Goal: Connect with others: Connect with others

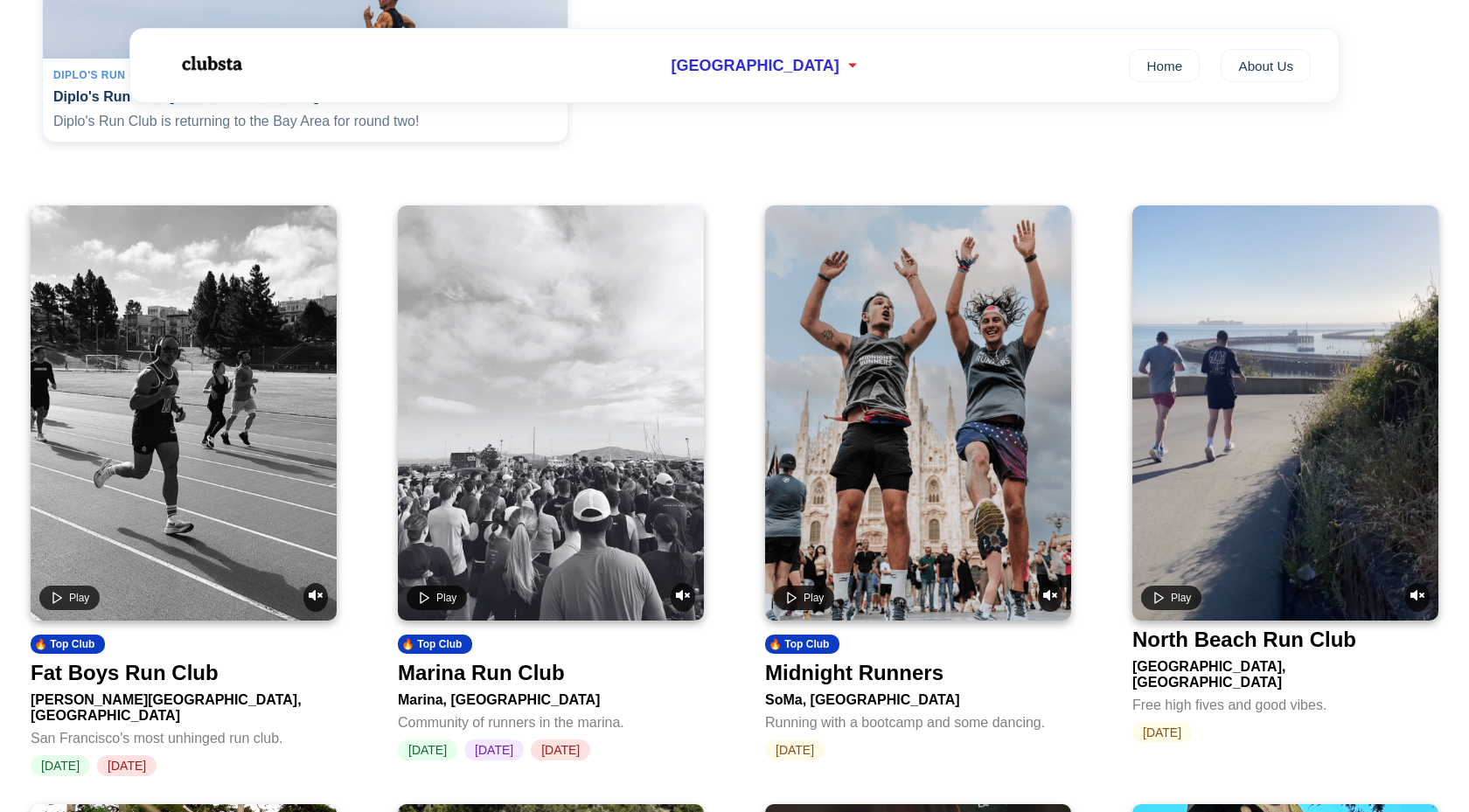
scroll to position [596, 0]
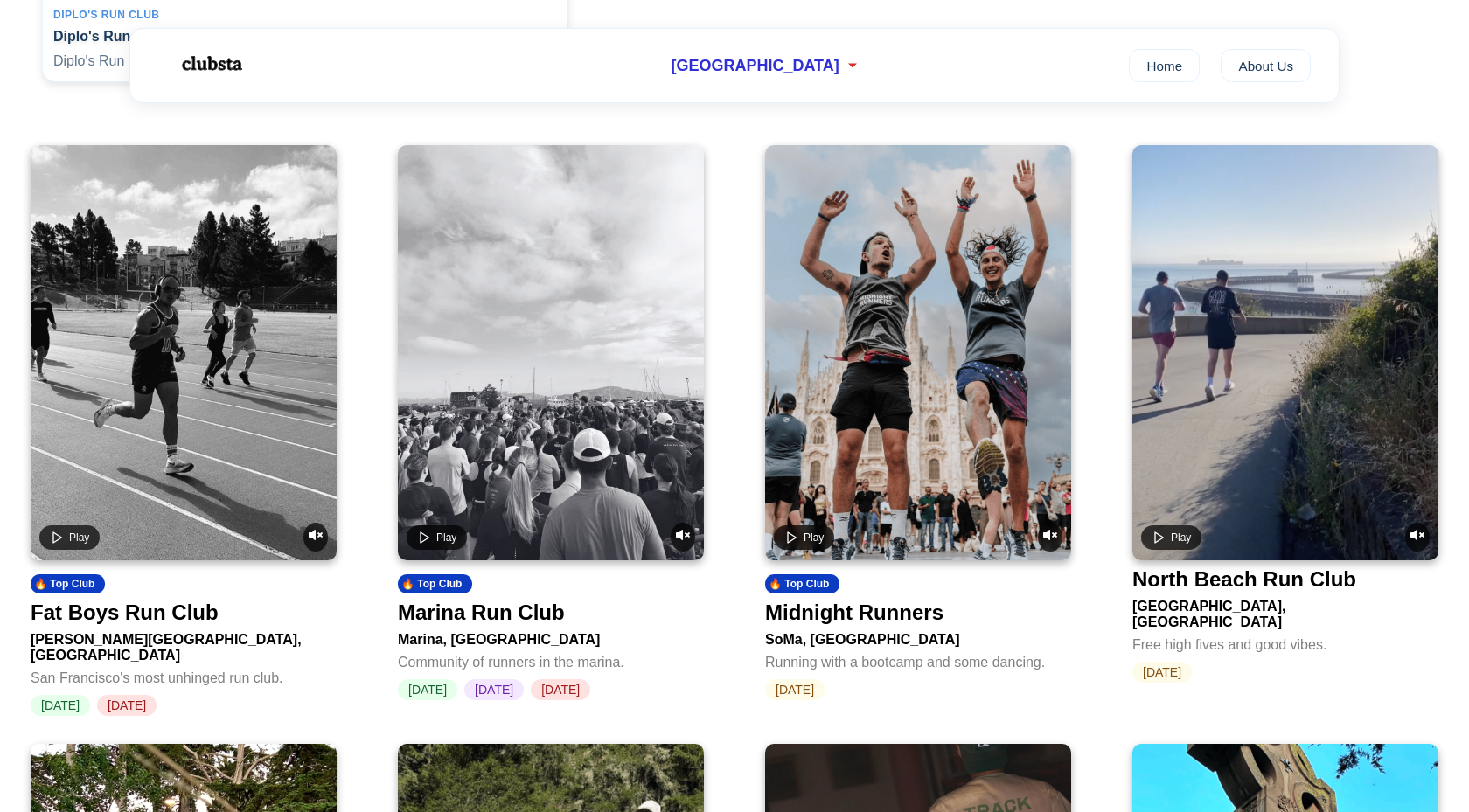
click at [862, 403] on video at bounding box center [918, 353] width 306 height 415
click at [617, 428] on video at bounding box center [550, 353] width 306 height 415
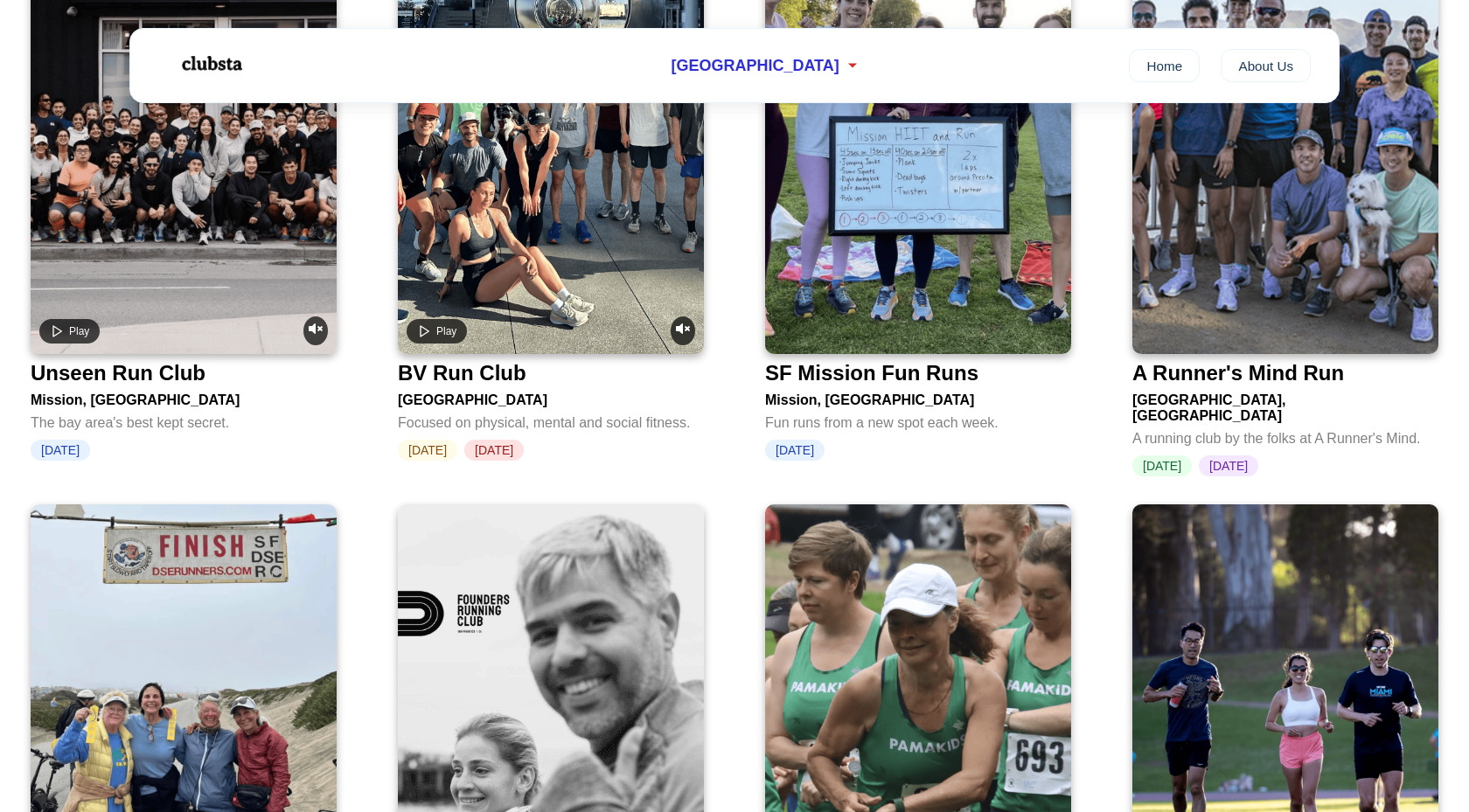
scroll to position [2487, 0]
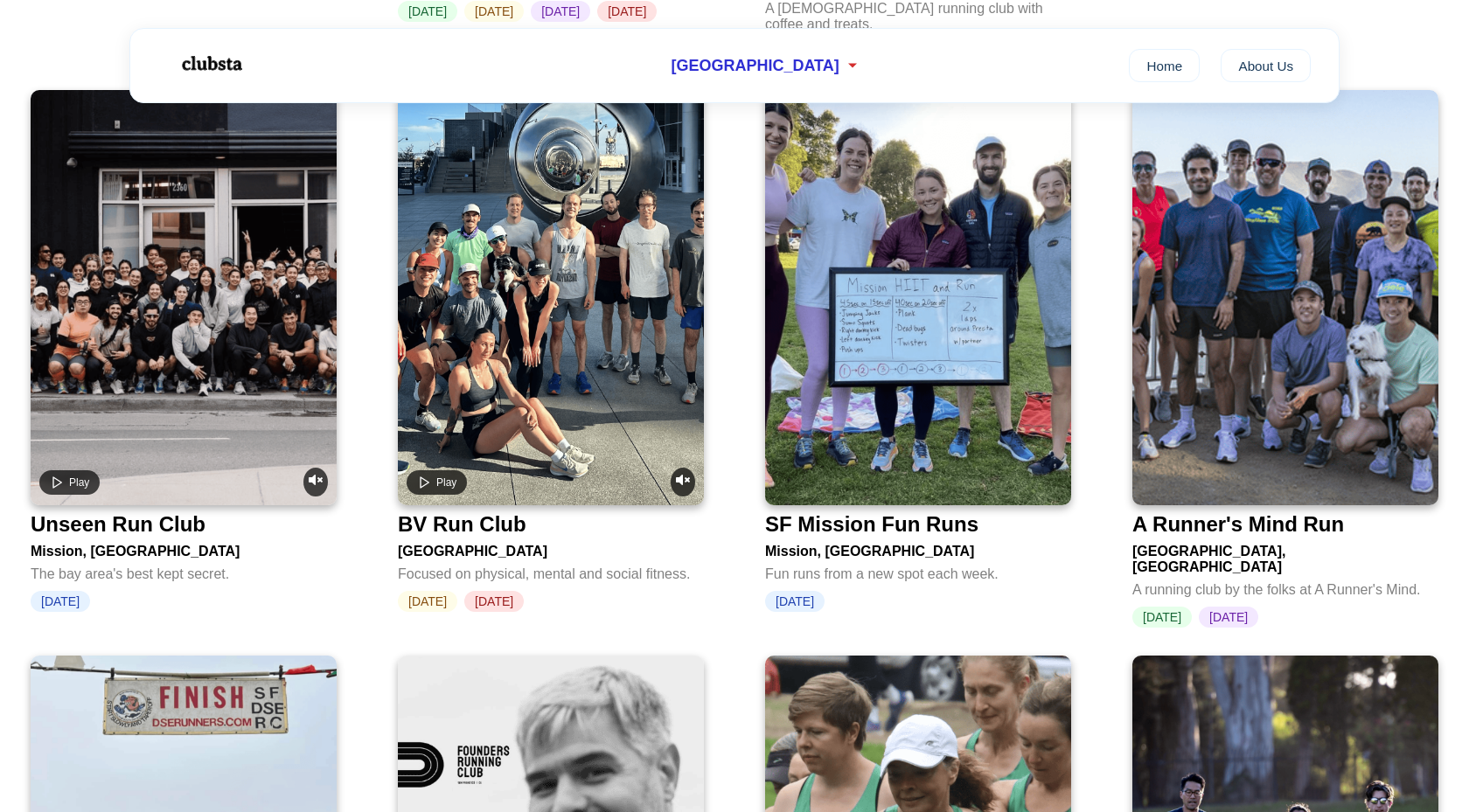
click at [245, 291] on video at bounding box center [183, 297] width 306 height 415
click at [903, 393] on img at bounding box center [918, 297] width 306 height 415
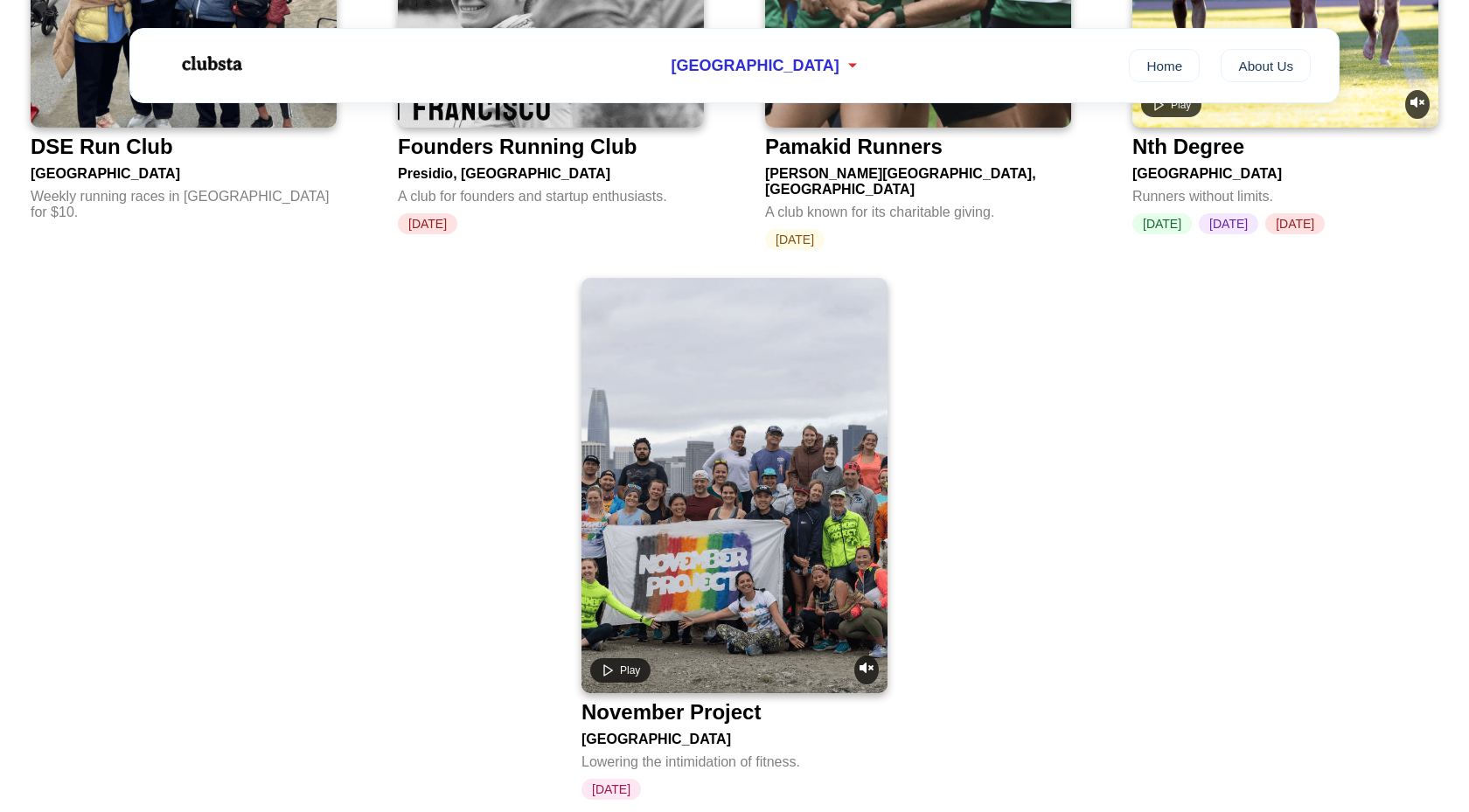
scroll to position [3370, 0]
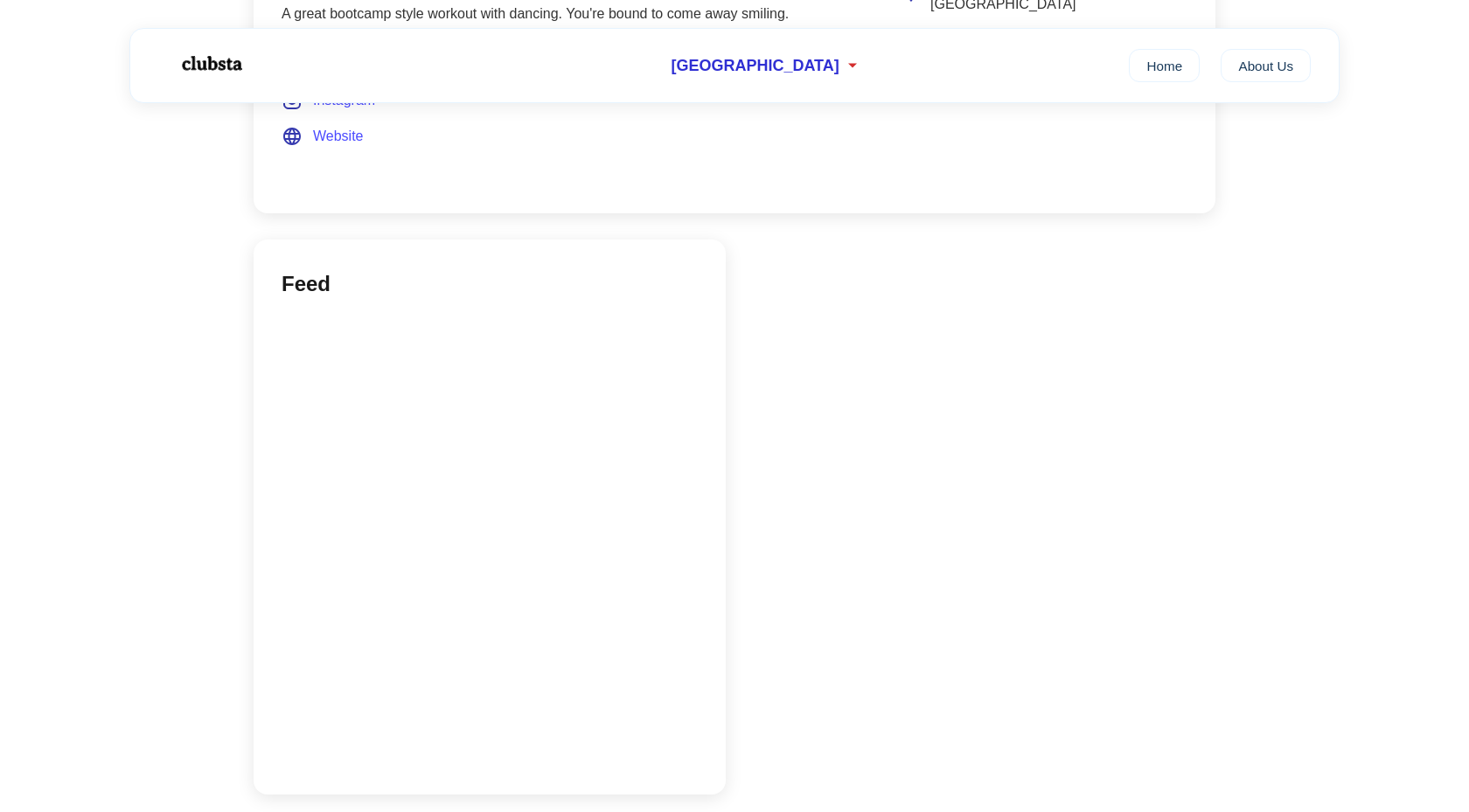
scroll to position [786, 0]
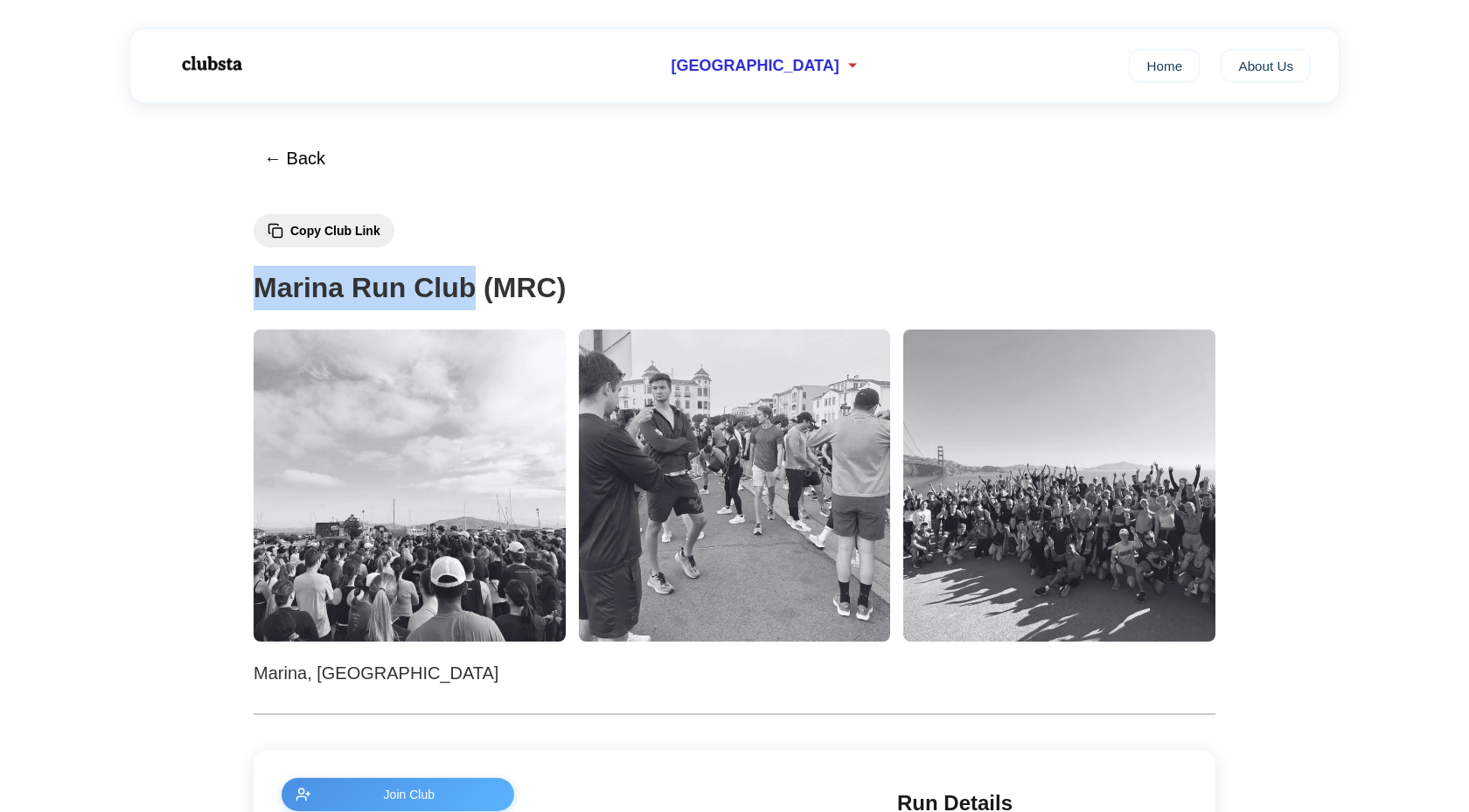
copy h1 "Marina Run Club"
drag, startPoint x: 471, startPoint y: 282, endPoint x: 237, endPoint y: 287, distance: 234.1
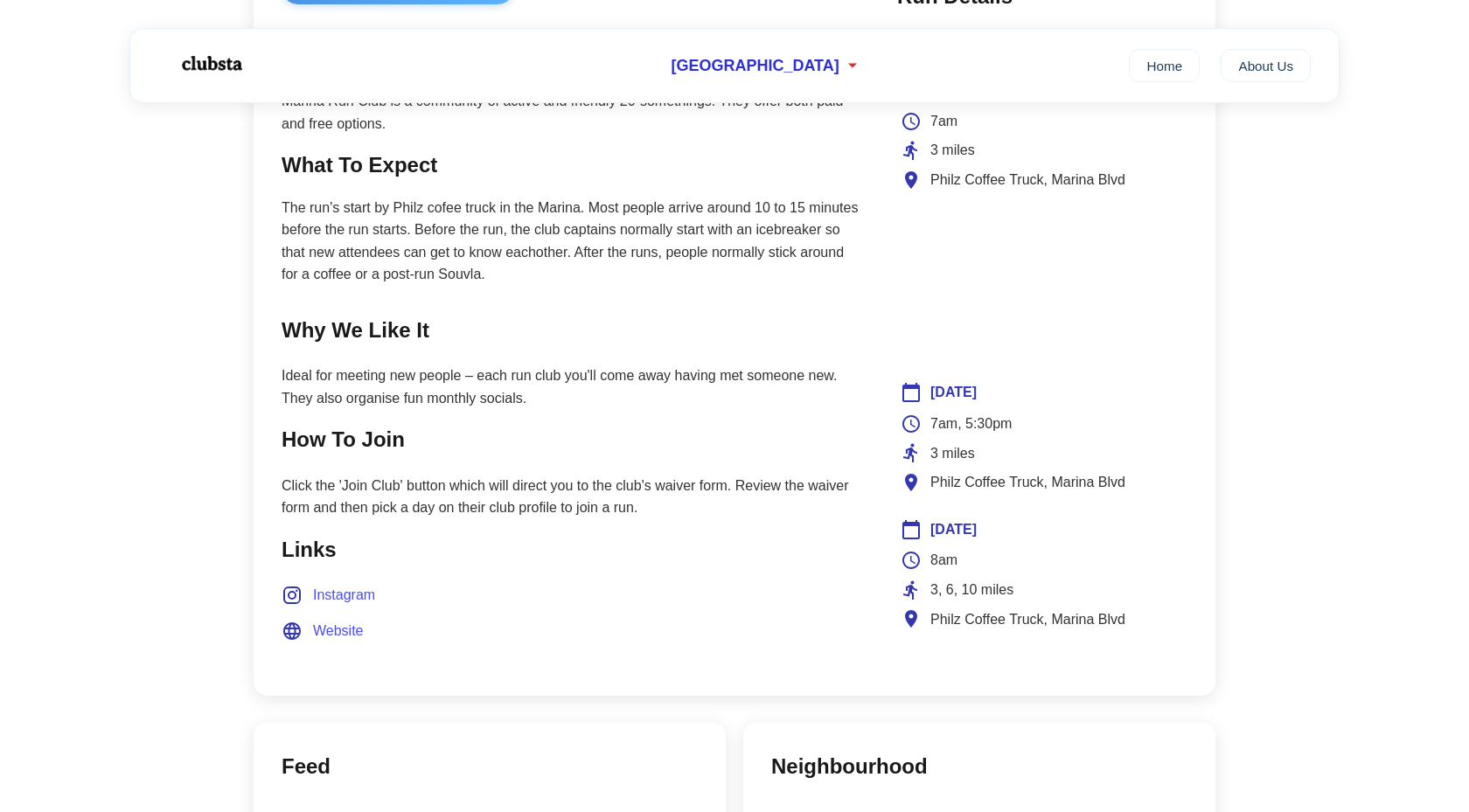
scroll to position [715, 0]
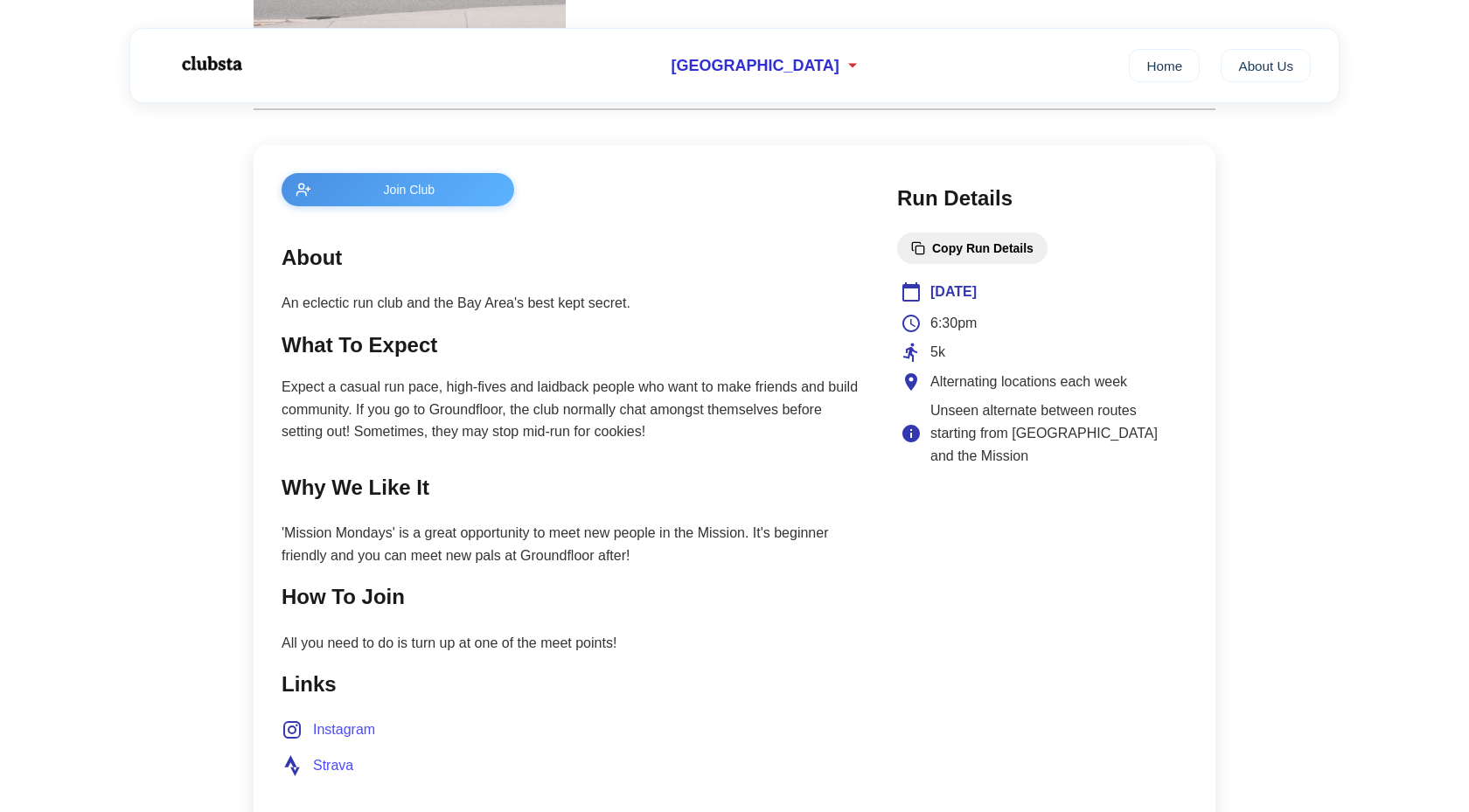
scroll to position [625, 0]
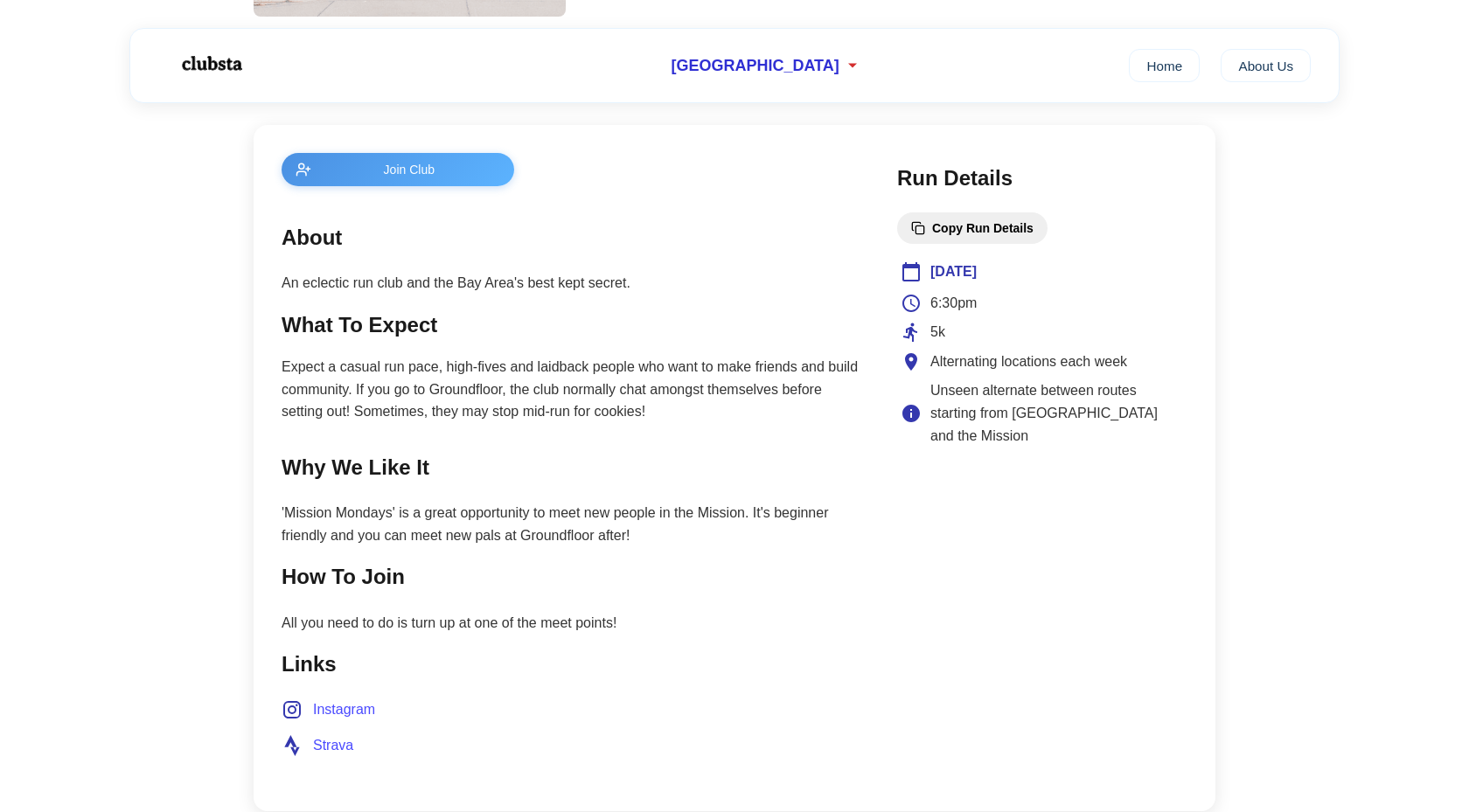
click at [338, 702] on span "Instagram" at bounding box center [344, 709] width 62 height 23
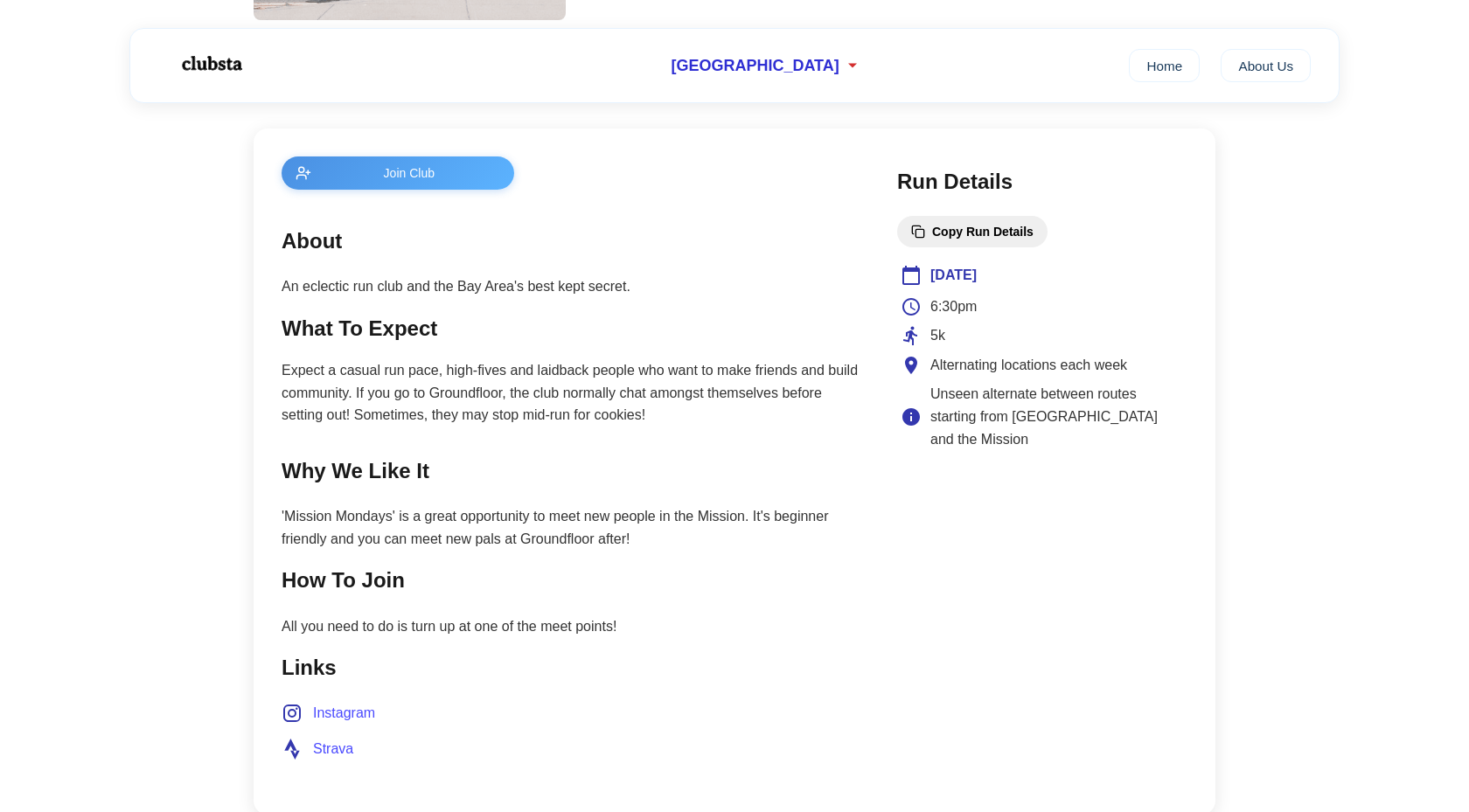
scroll to position [0, 0]
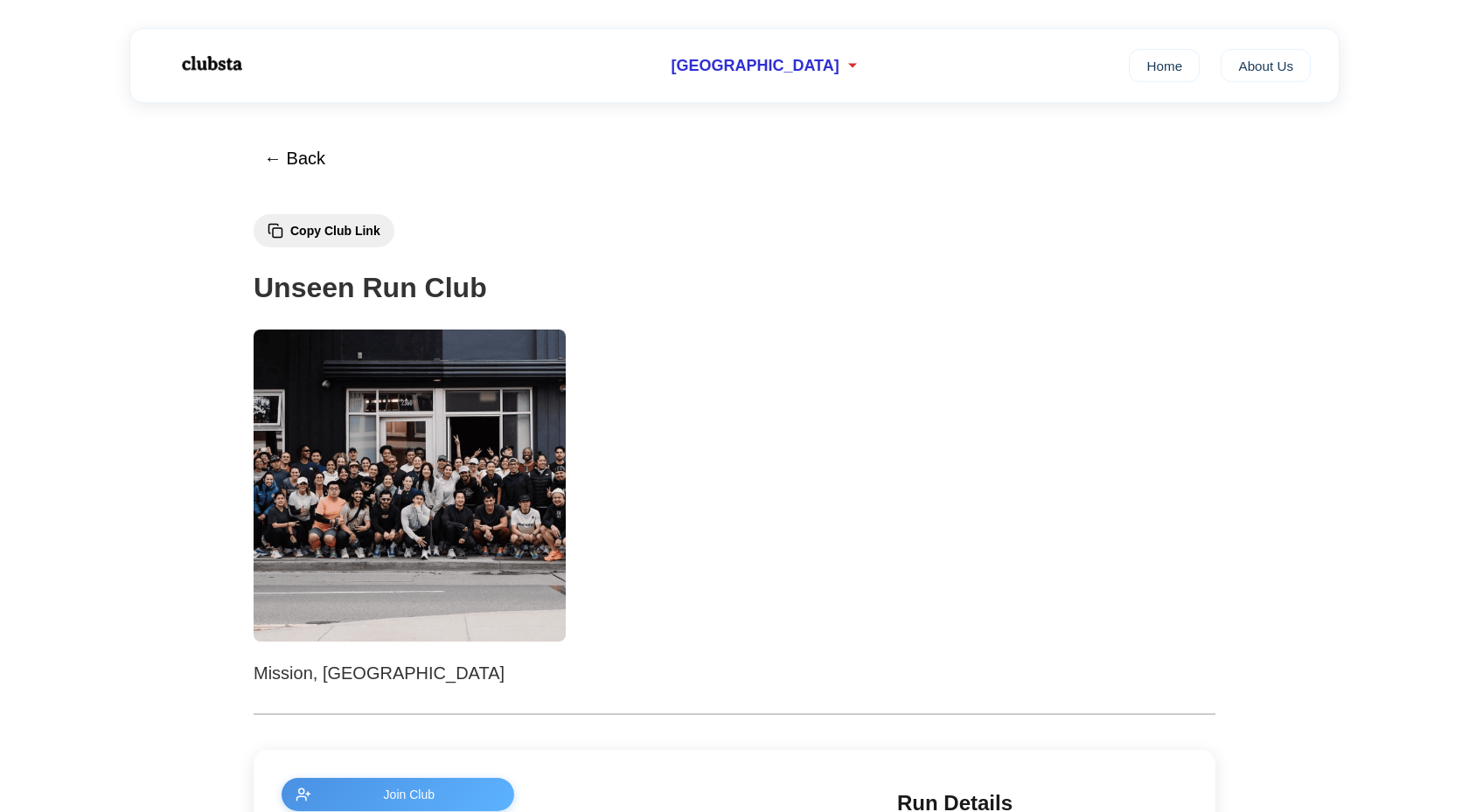
click at [447, 280] on h1 "Unseen Run Club" at bounding box center [734, 288] width 962 height 45
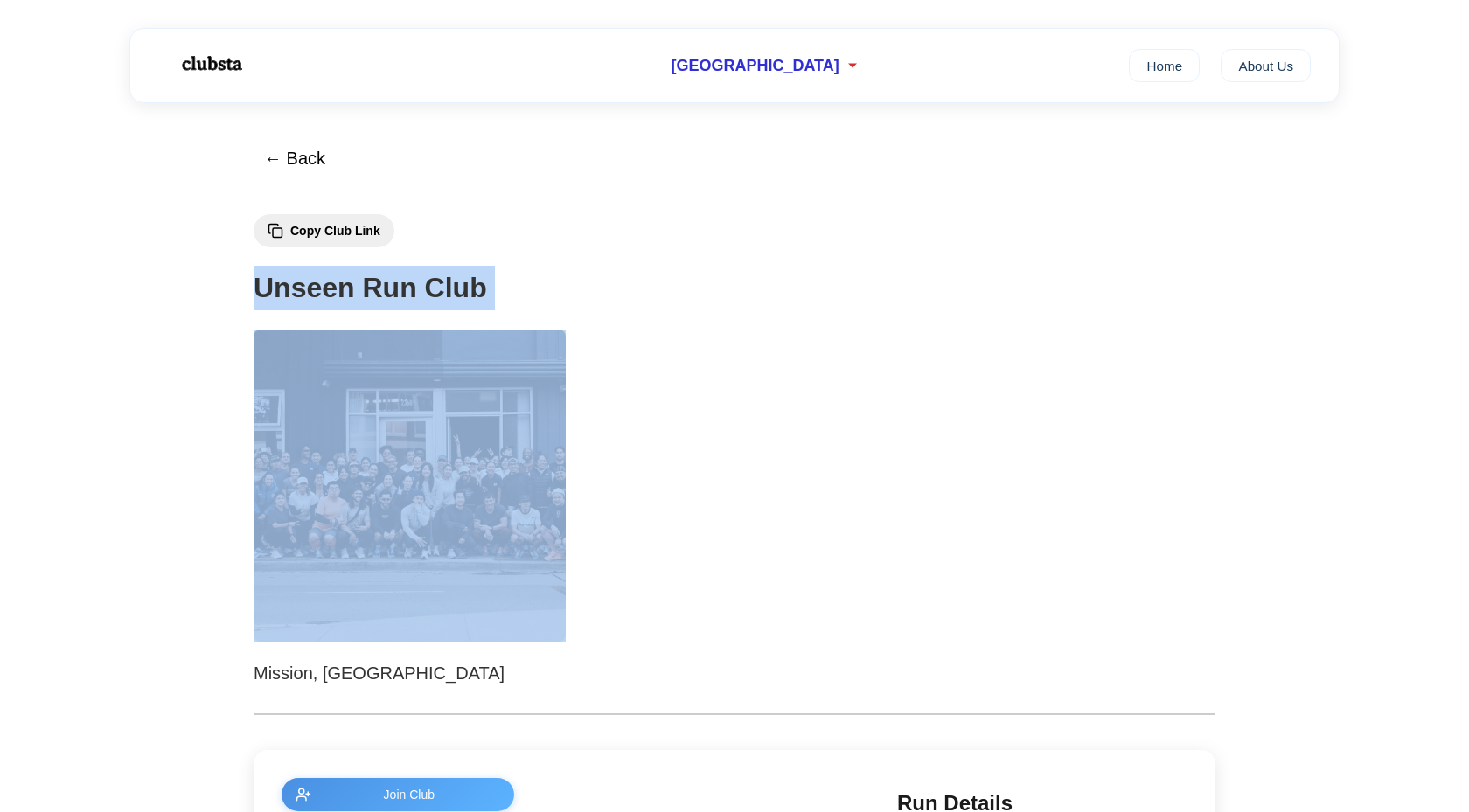
click at [447, 280] on h1 "Unseen Run Club" at bounding box center [734, 288] width 962 height 45
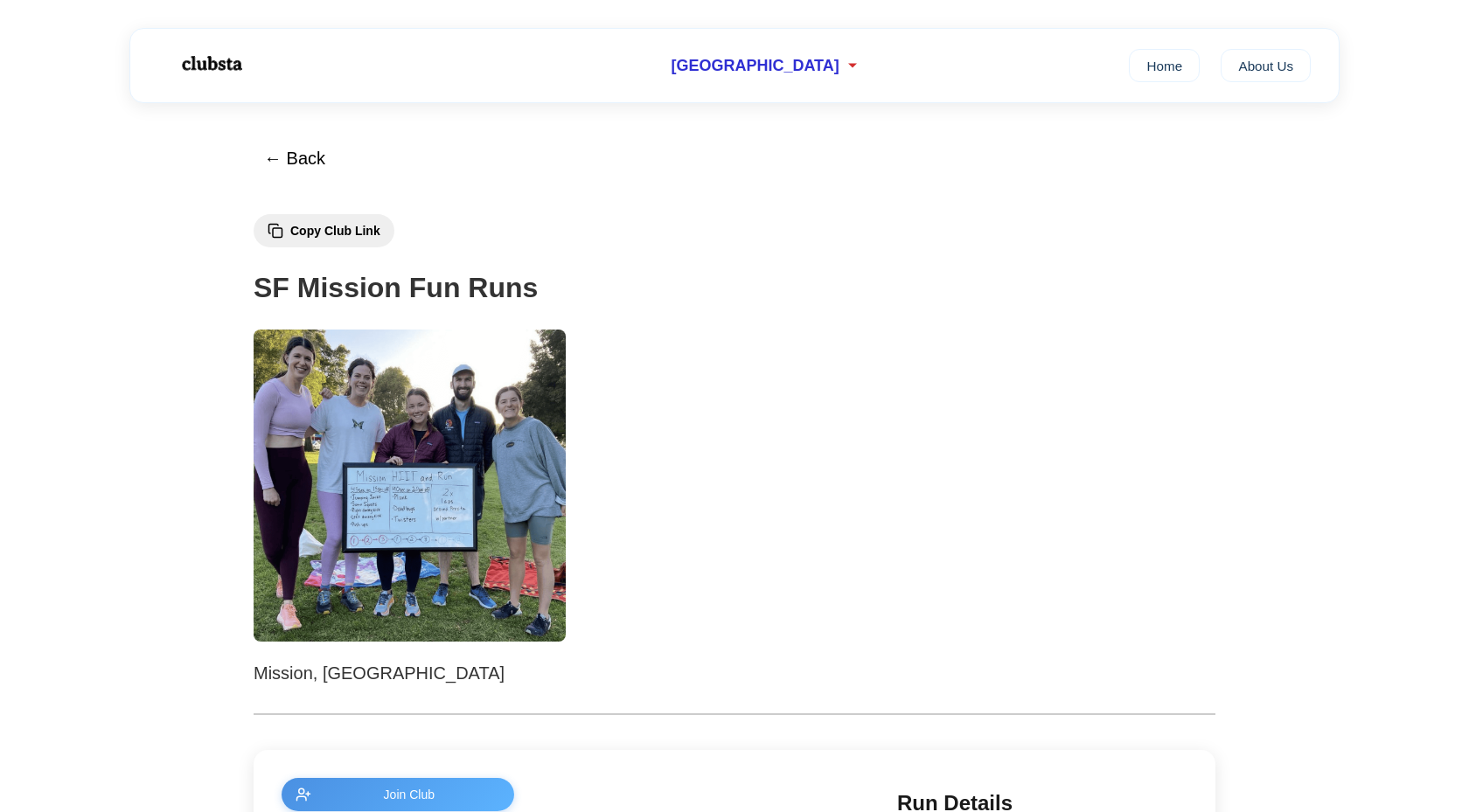
click at [495, 378] on img at bounding box center [409, 485] width 312 height 312
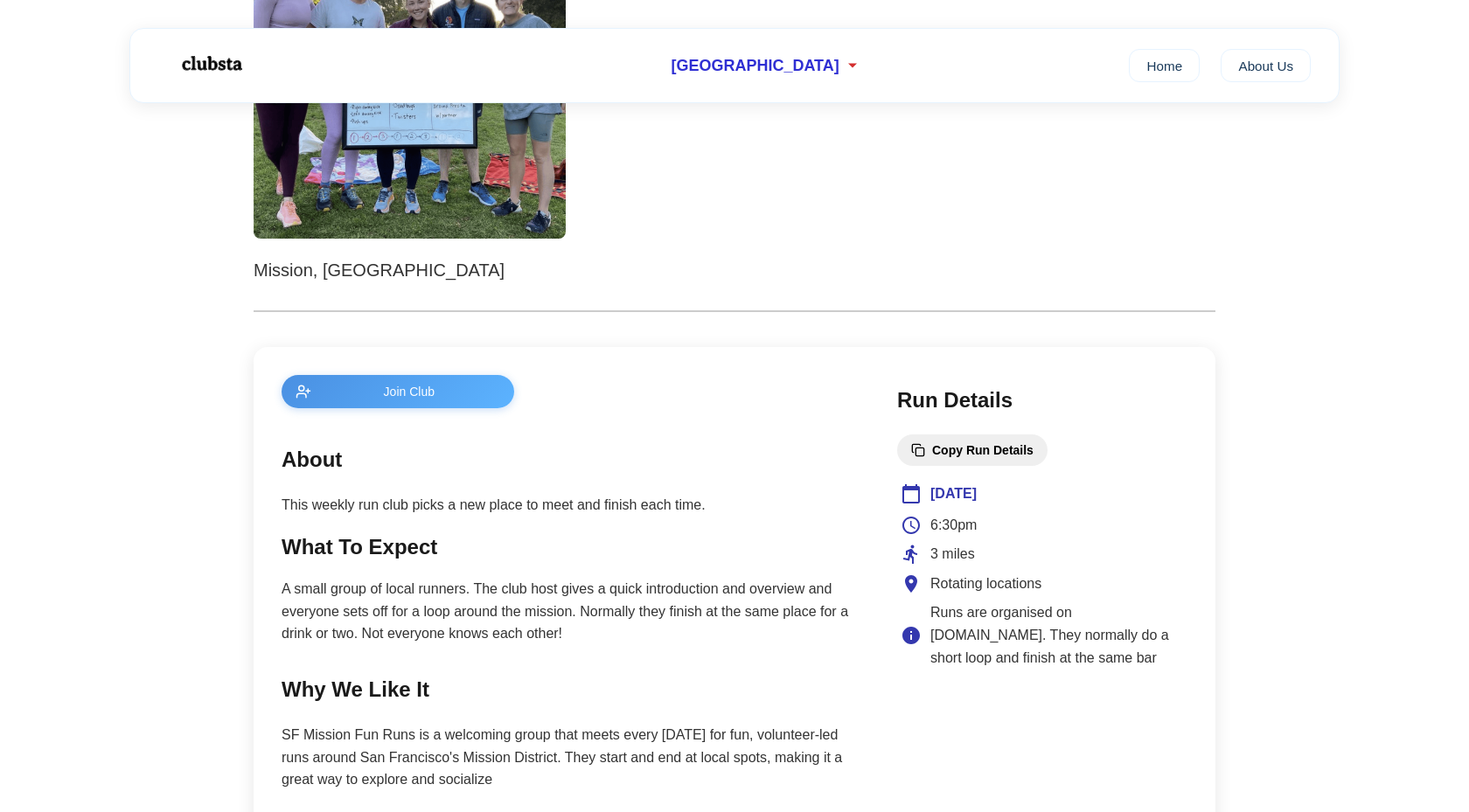
click at [459, 400] on button "Join Club" at bounding box center [397, 391] width 232 height 33
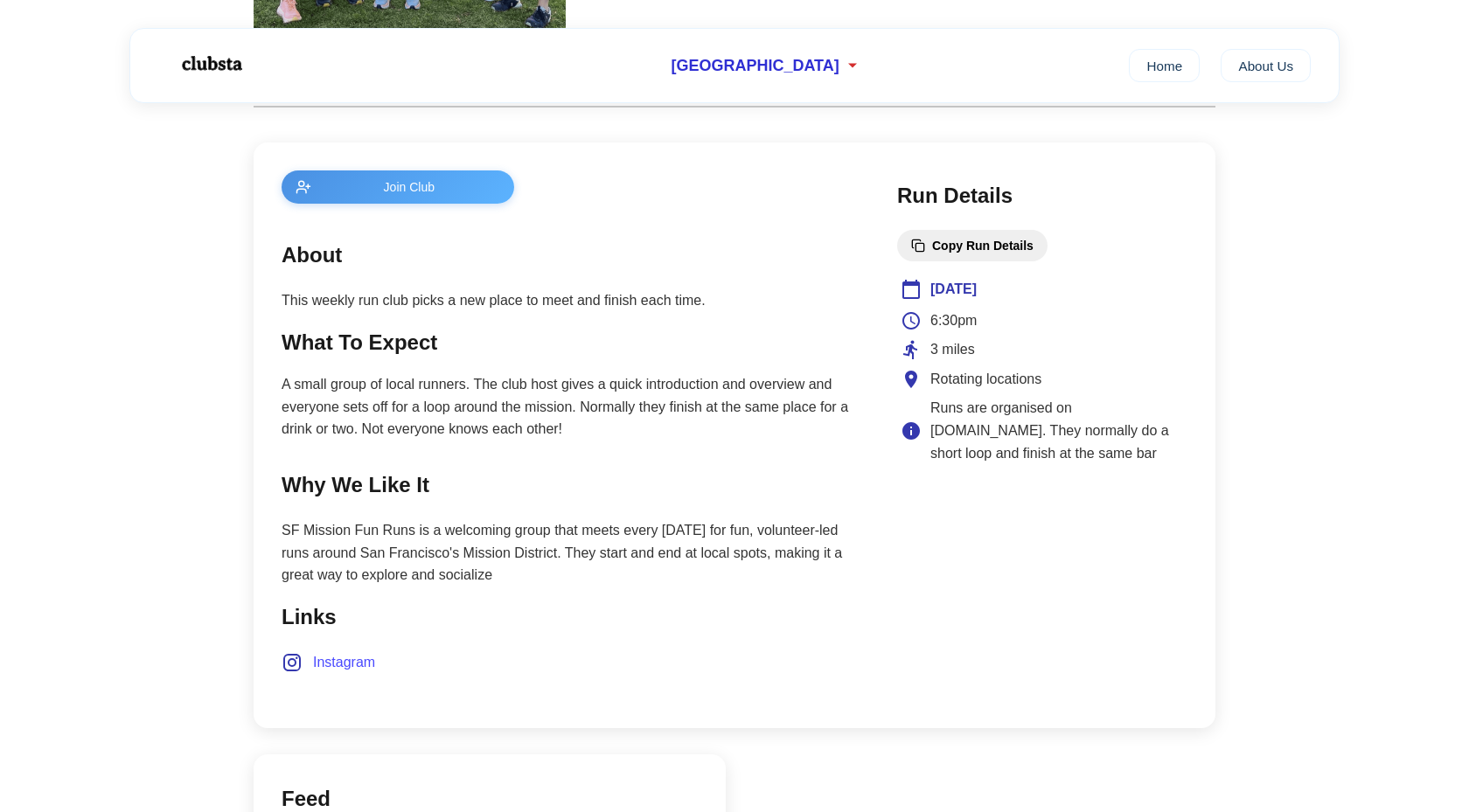
scroll to position [615, 0]
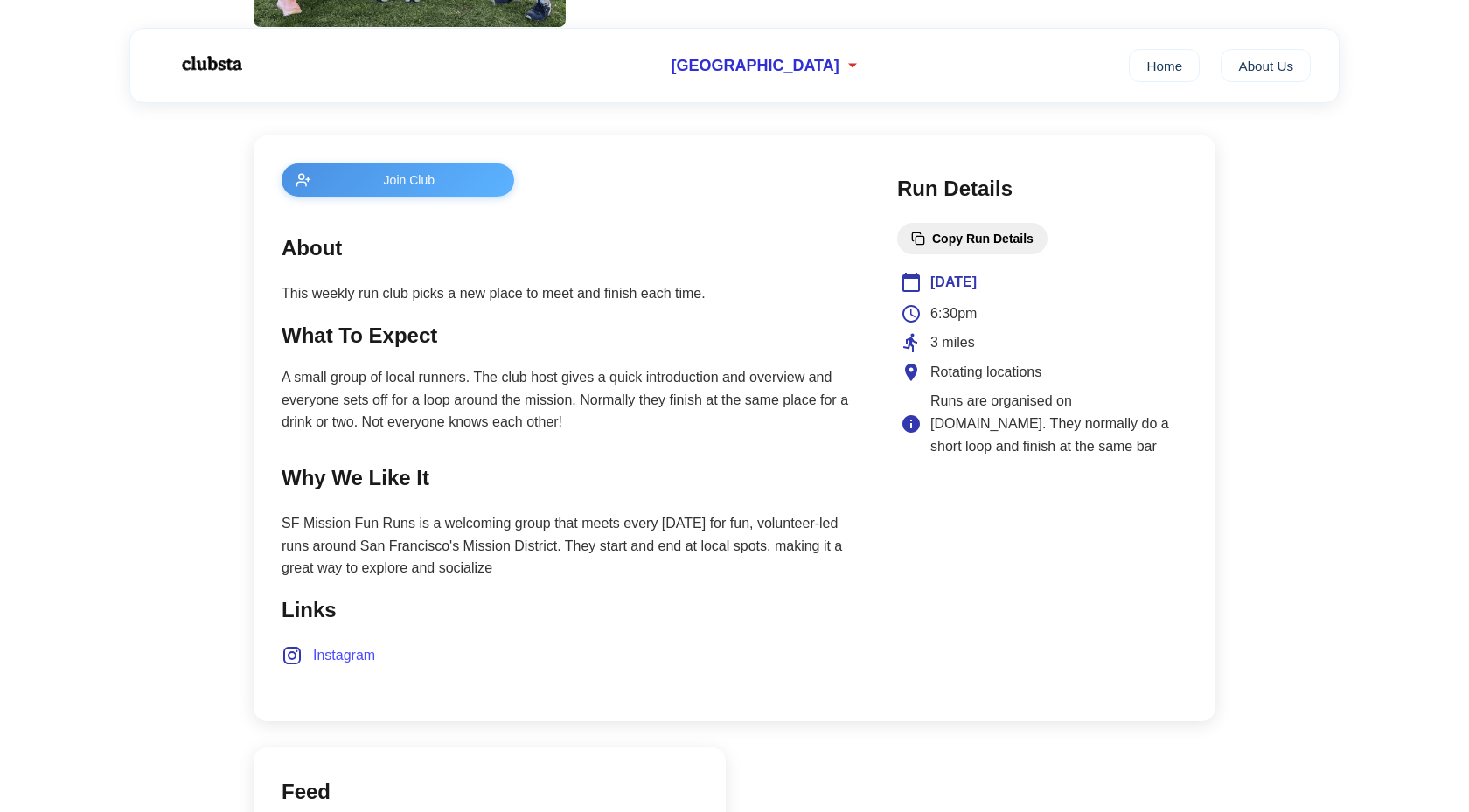
click at [320, 659] on span "Instagram" at bounding box center [344, 655] width 62 height 23
